Goal: Task Accomplishment & Management: Manage account settings

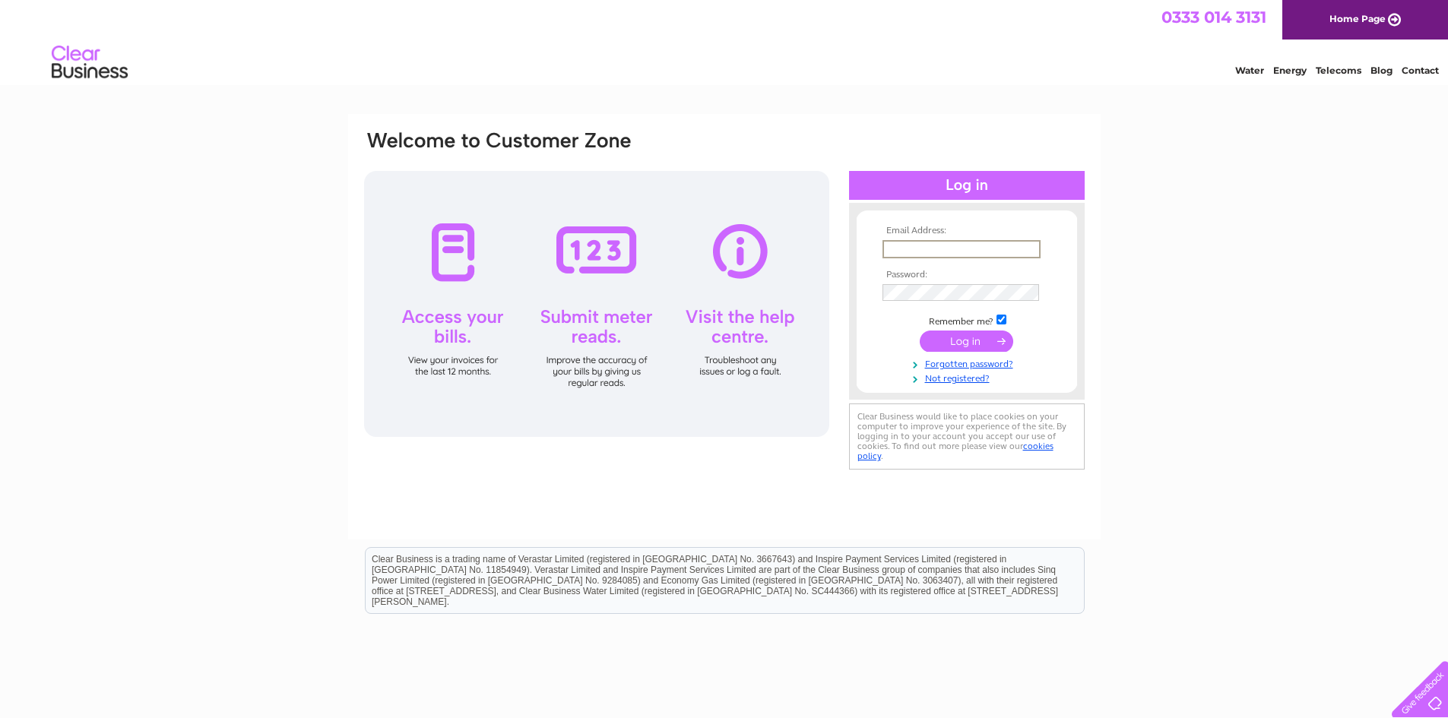
click at [958, 248] on input "text" at bounding box center [962, 249] width 158 height 18
type input "[EMAIL_ADDRESS][DOMAIN_NAME]"
click at [951, 342] on input "submit" at bounding box center [967, 339] width 94 height 21
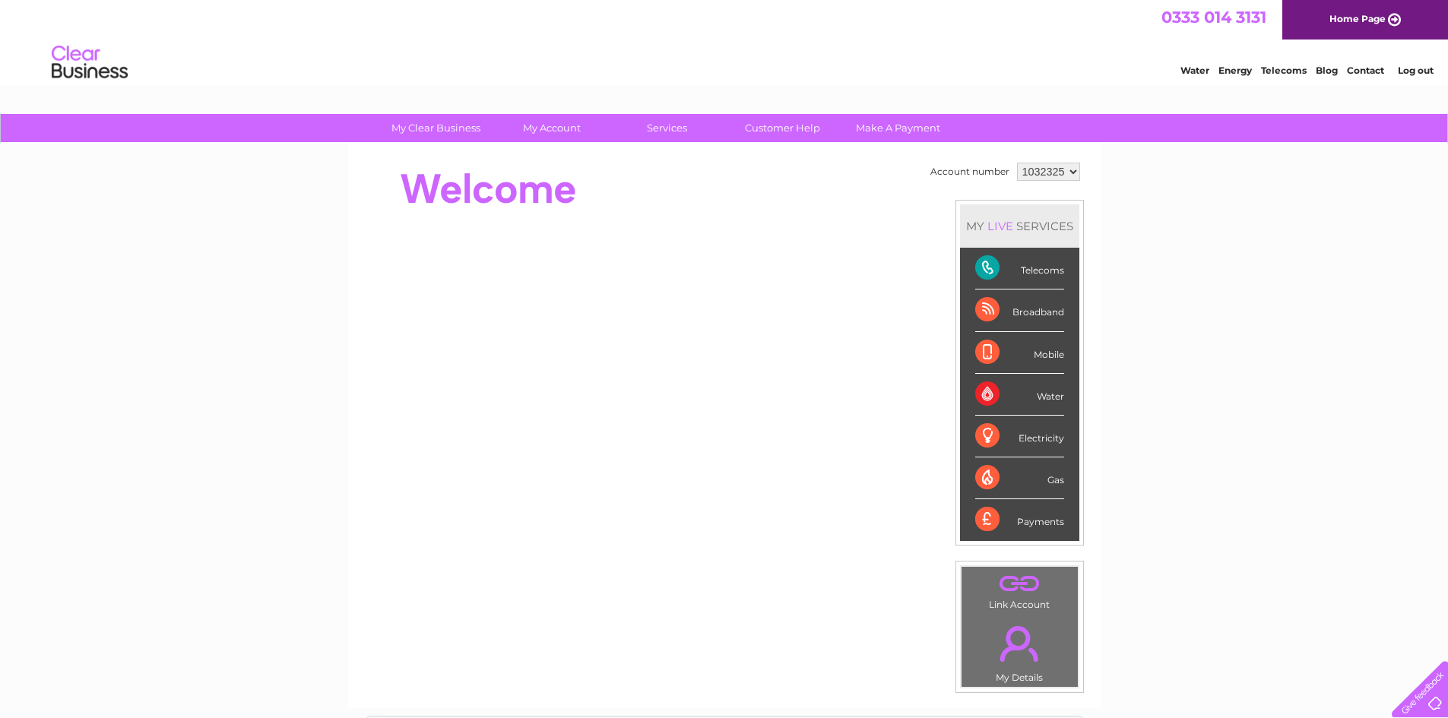
click at [1024, 260] on div "Telecoms" at bounding box center [1019, 269] width 89 height 42
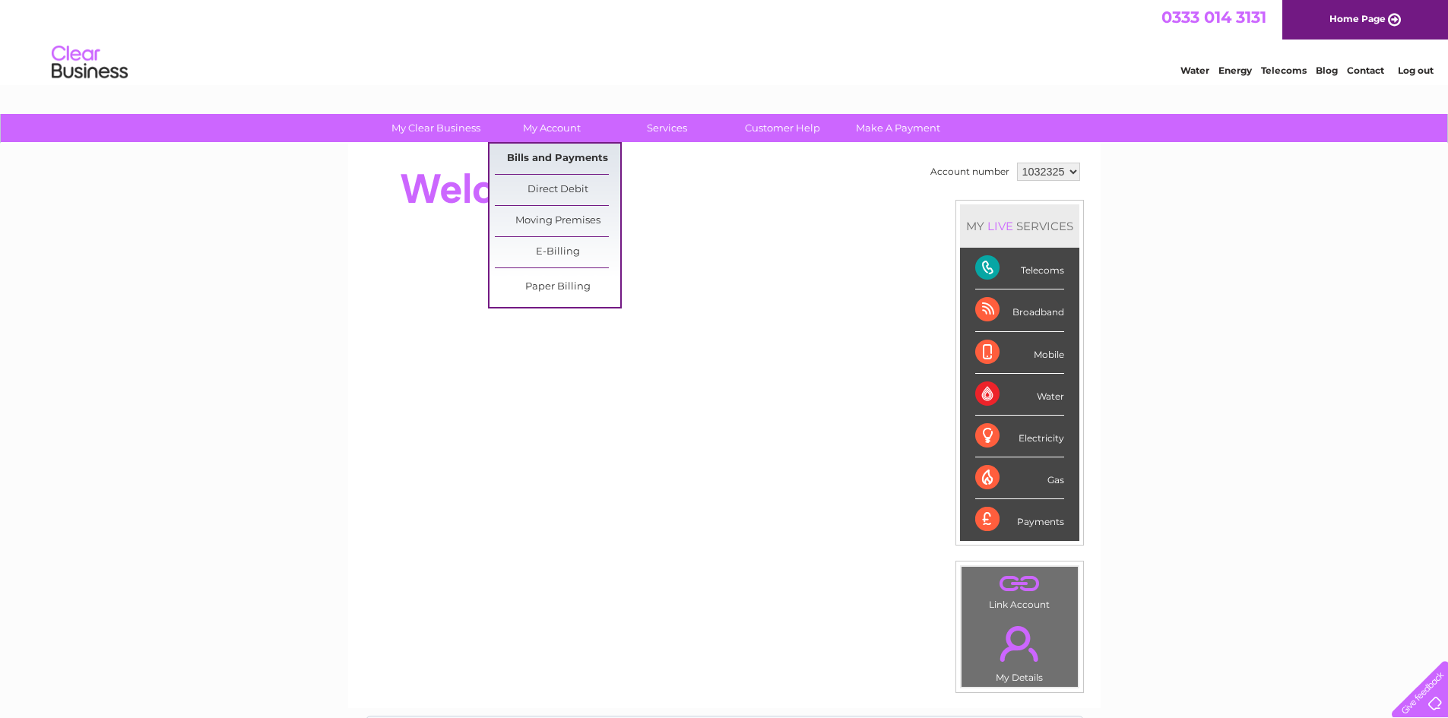
click at [553, 152] on link "Bills and Payments" at bounding box center [557, 159] width 125 height 30
